Goal: Information Seeking & Learning: Learn about a topic

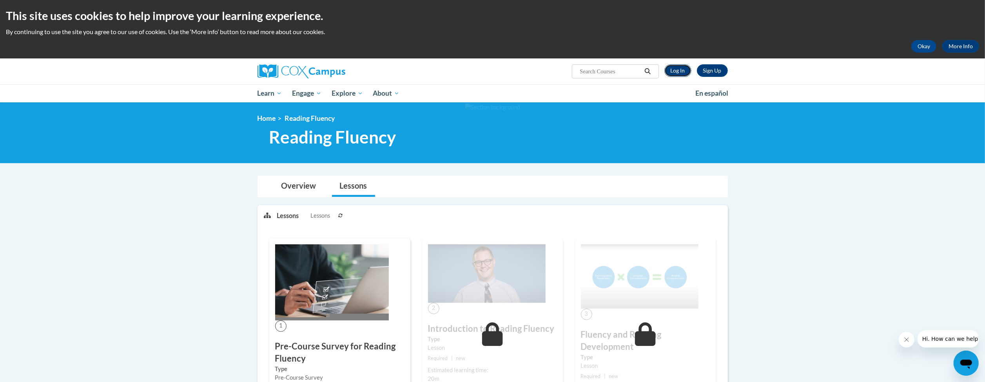
click at [676, 75] on link "Log In" at bounding box center [677, 70] width 27 height 13
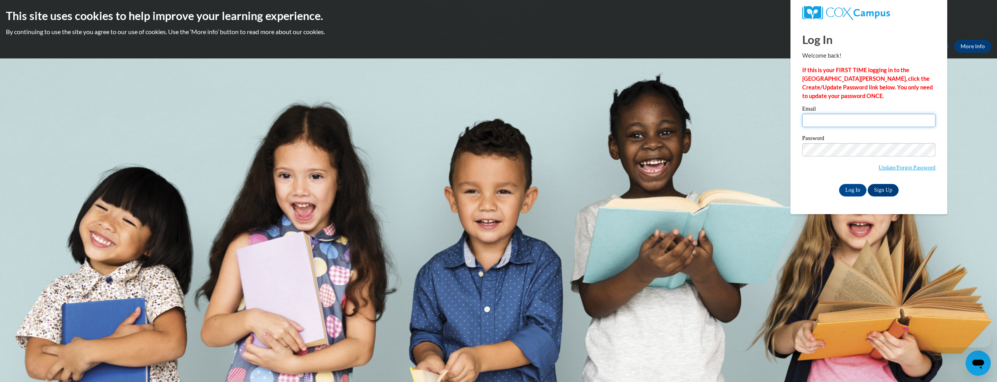
type input "ewilliams@kippatl.org"
click at [830, 117] on input "ewilliams@kippatl.org" at bounding box center [868, 120] width 133 height 13
click at [720, 111] on body "This site uses cookies to help improve your learning experience. By continuing …" at bounding box center [498, 191] width 997 height 382
click at [847, 188] on input "Log In" at bounding box center [852, 190] width 27 height 13
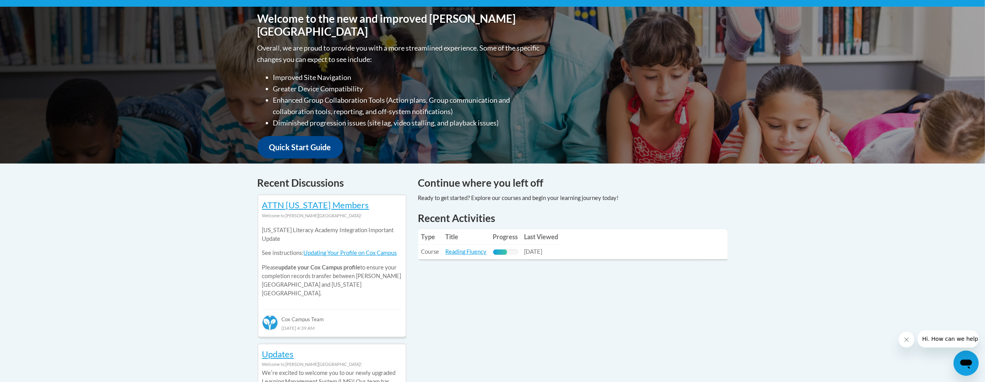
scroll to position [151, 0]
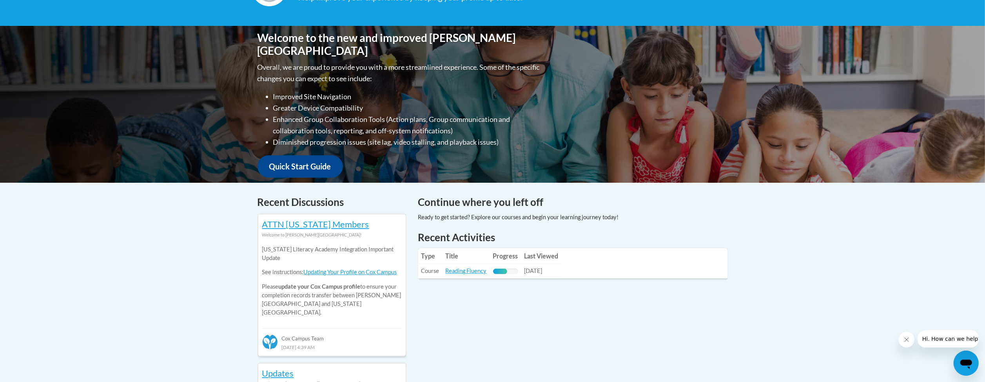
click at [538, 255] on th "Last Viewed" at bounding box center [541, 256] width 40 height 16
click at [477, 270] on link "Reading Fluency" at bounding box center [466, 270] width 41 height 7
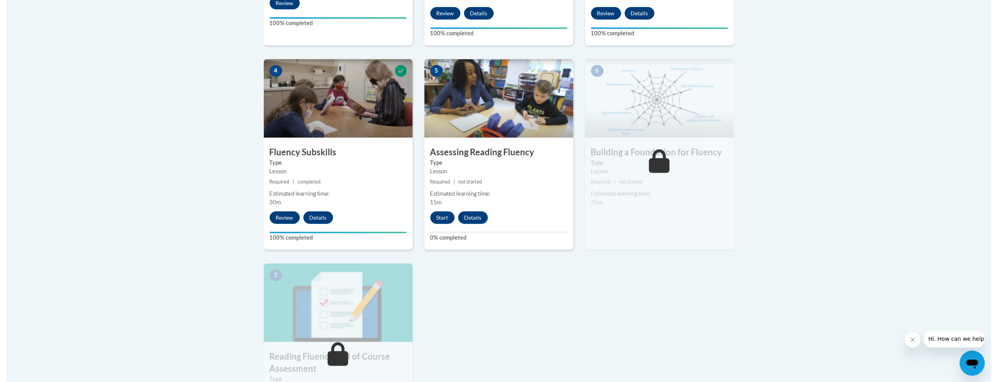
scroll to position [397, 0]
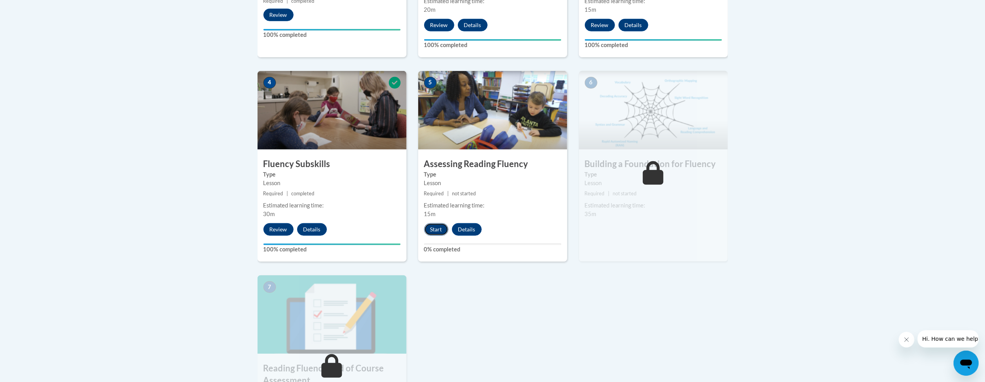
click at [441, 228] on button "Start" at bounding box center [436, 229] width 24 height 13
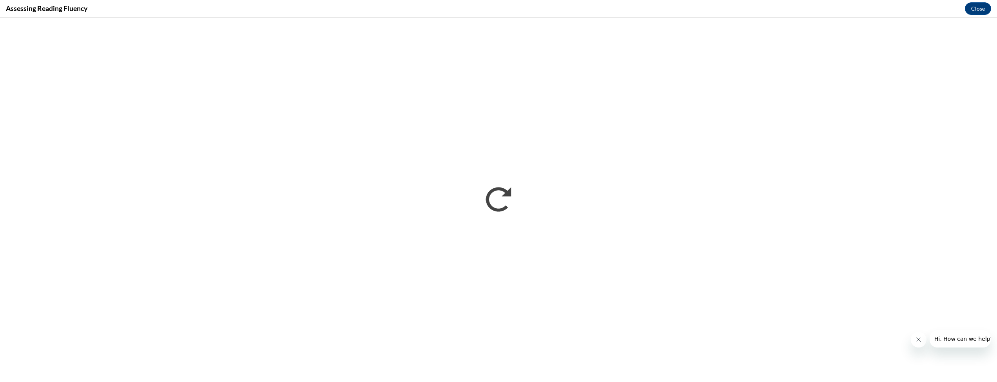
scroll to position [0, 0]
